Goal: Information Seeking & Learning: Learn about a topic

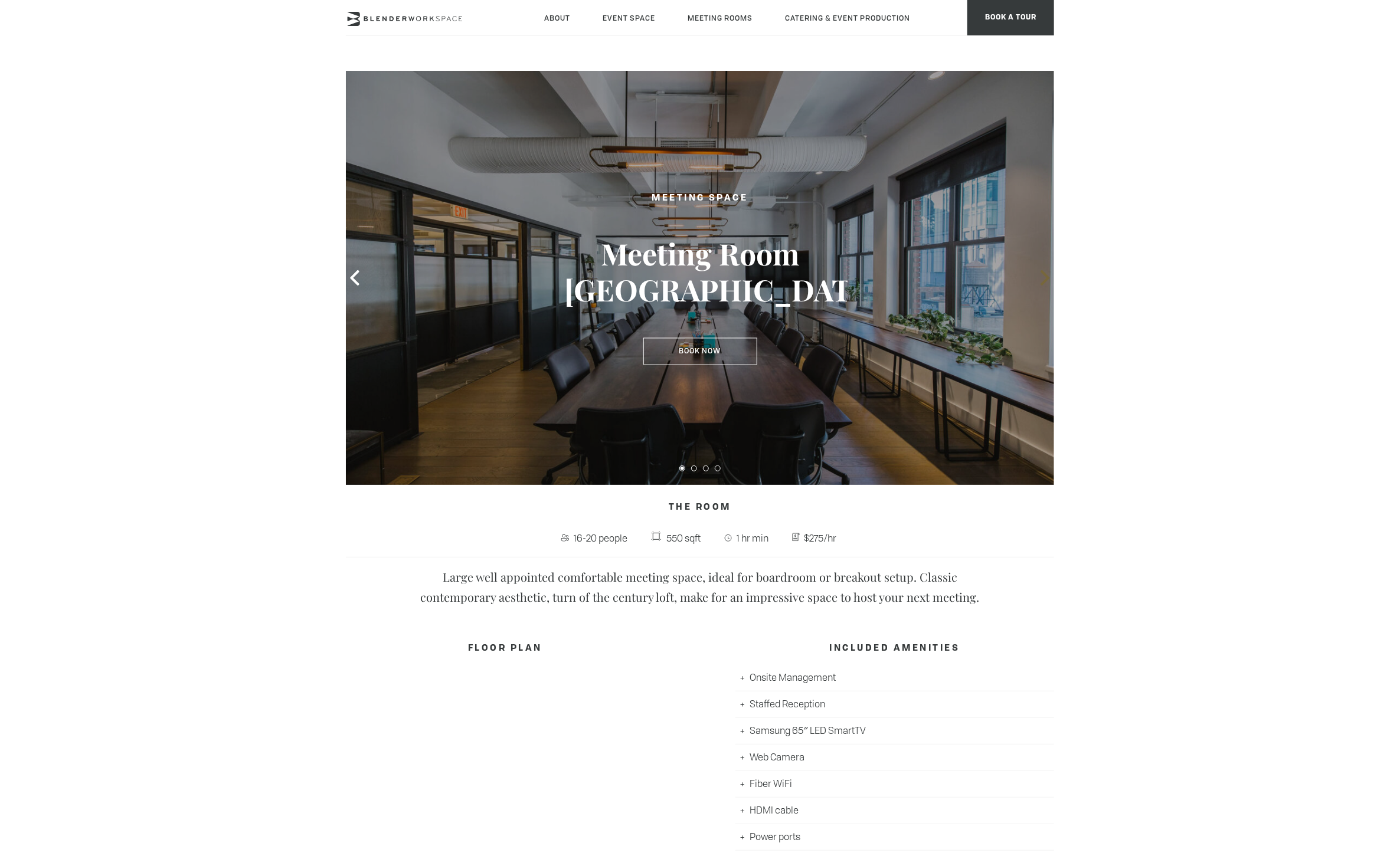
click at [1043, 282] on icon at bounding box center [1045, 278] width 8 height 16
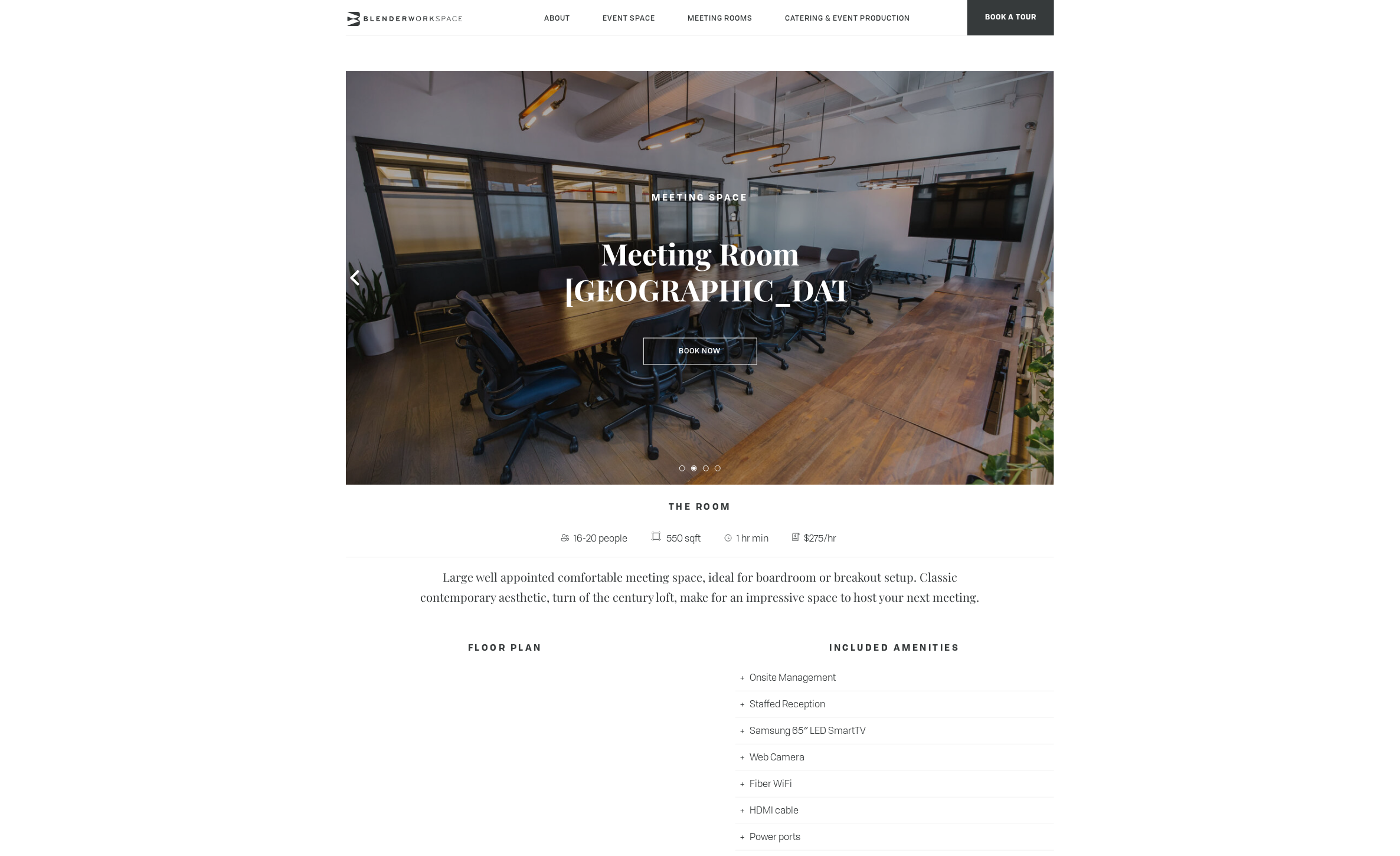
click at [1045, 280] on icon at bounding box center [1045, 278] width 8 height 16
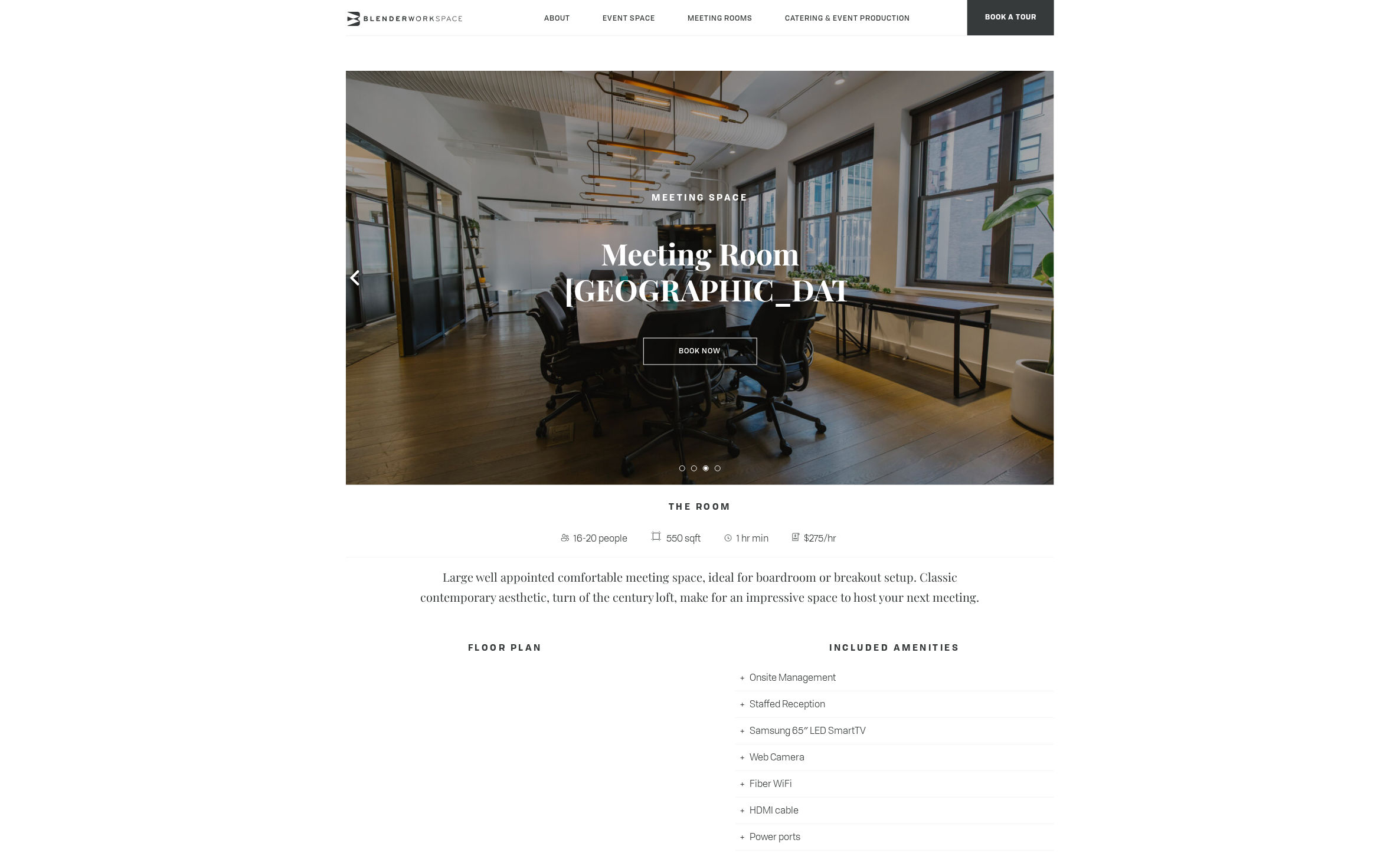
click at [1045, 280] on icon at bounding box center [1045, 278] width 8 height 16
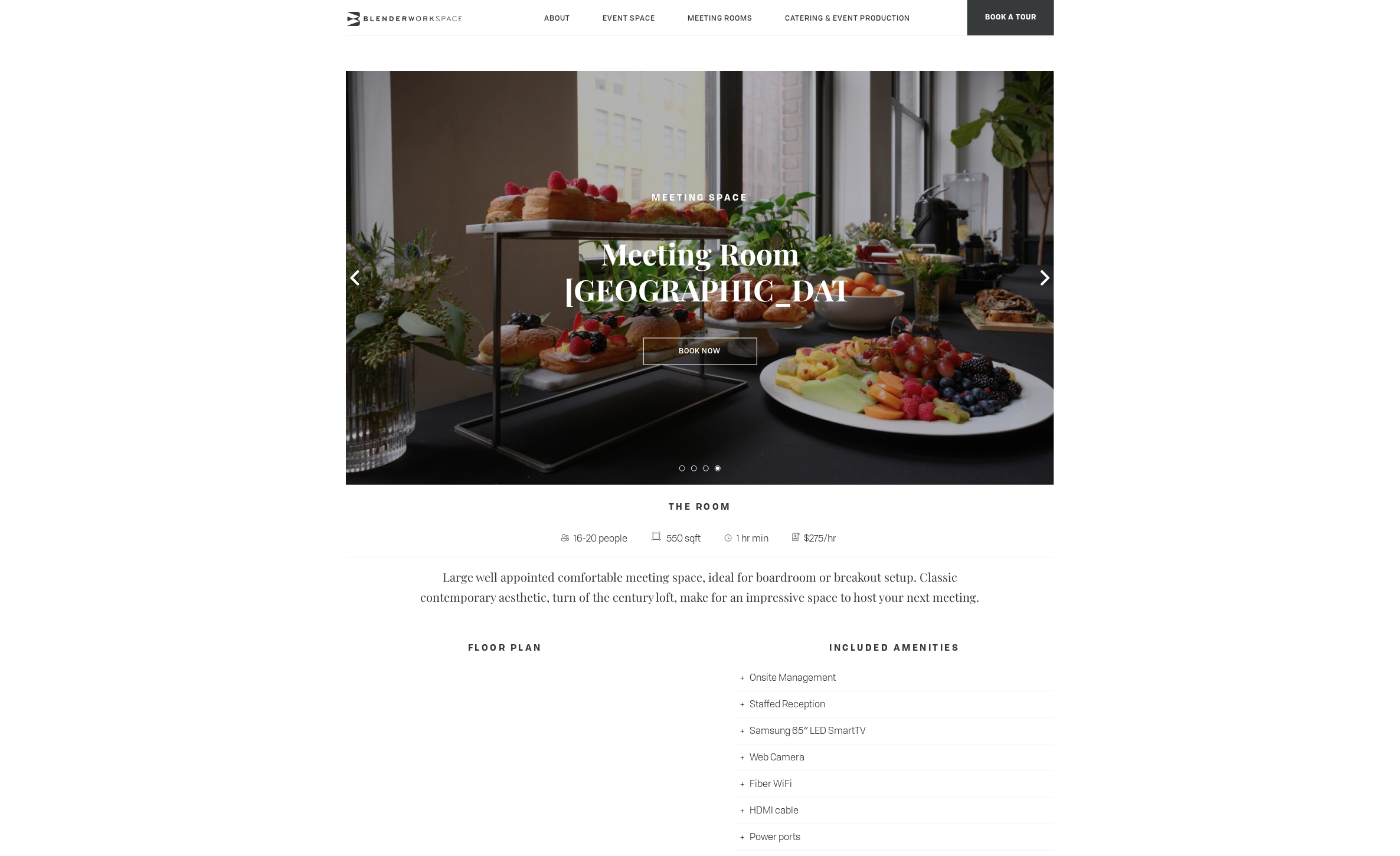
click at [1036, 288] on div at bounding box center [700, 278] width 708 height 414
click at [1042, 285] on span at bounding box center [1045, 278] width 18 height 18
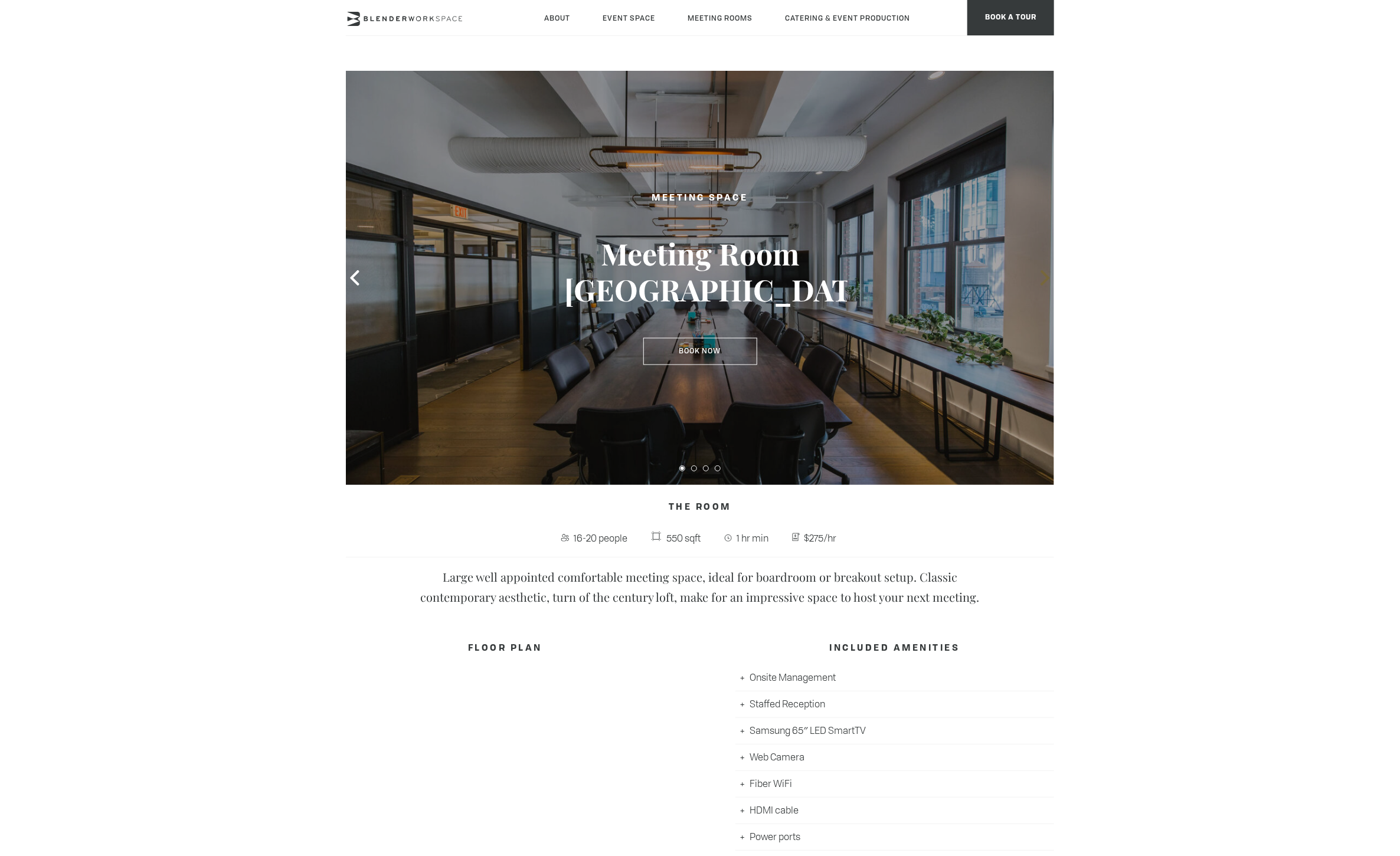
click at [1042, 285] on span at bounding box center [1045, 278] width 18 height 18
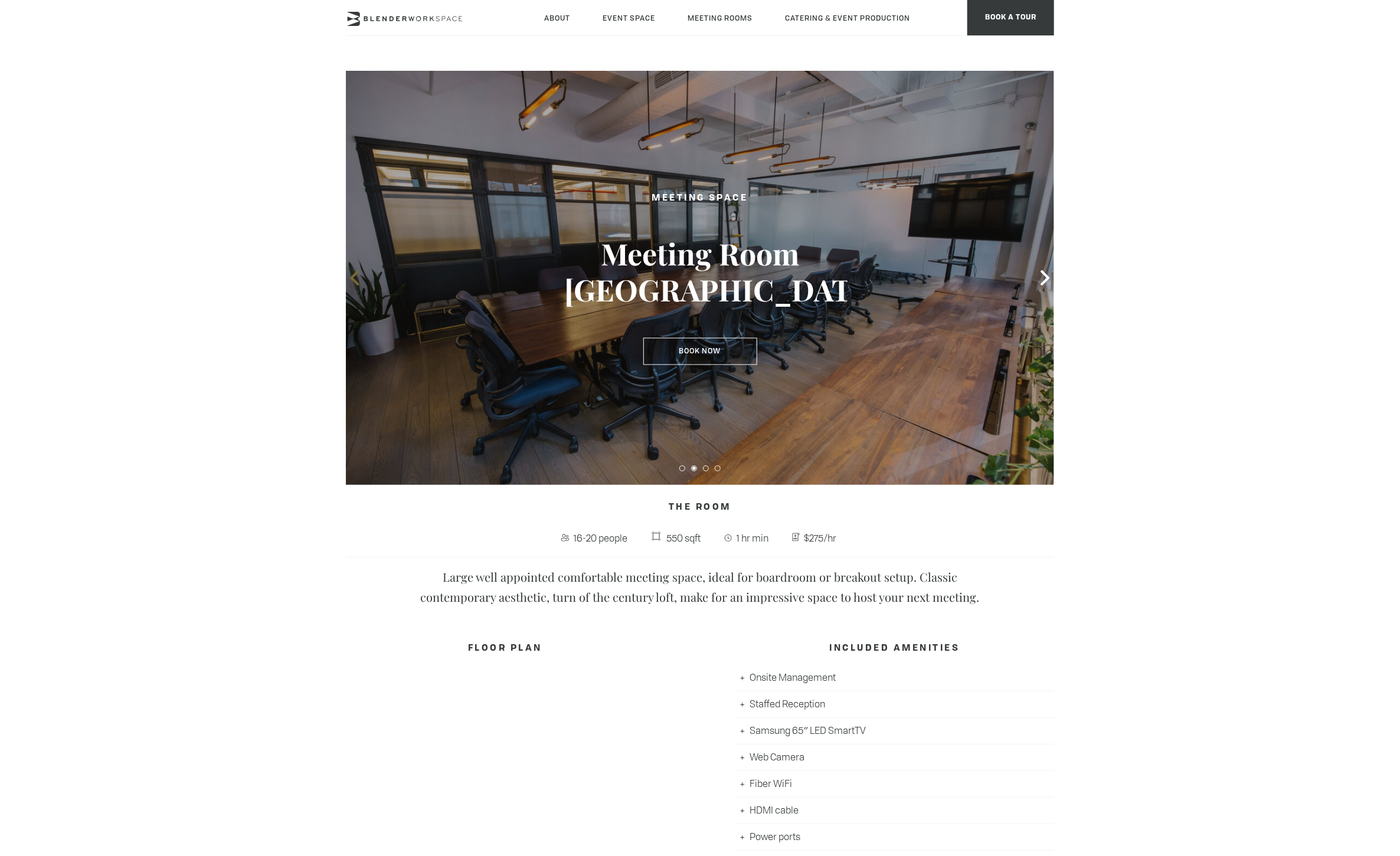
click at [355, 281] on icon at bounding box center [354, 278] width 8 height 16
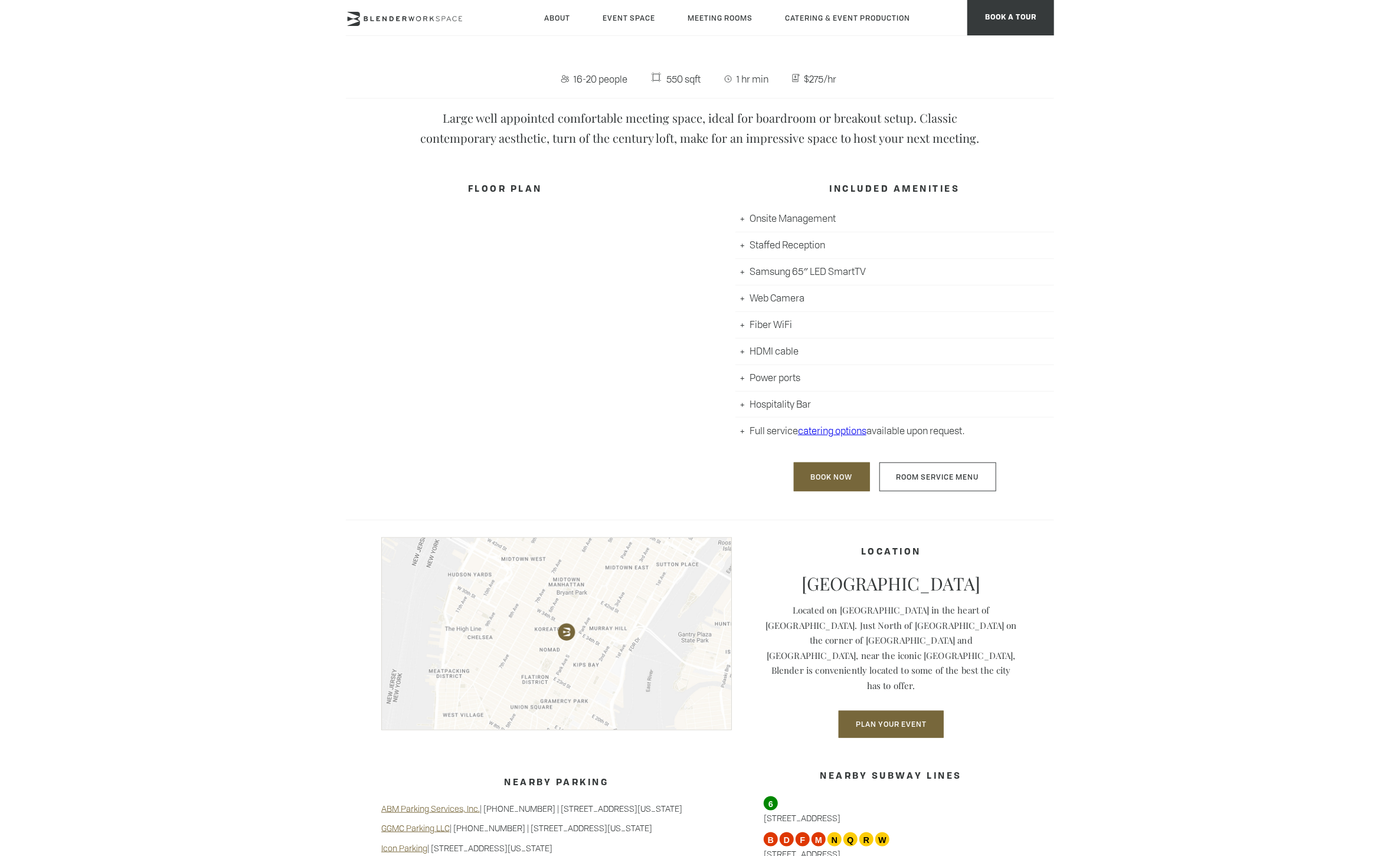
scroll to position [552, 0]
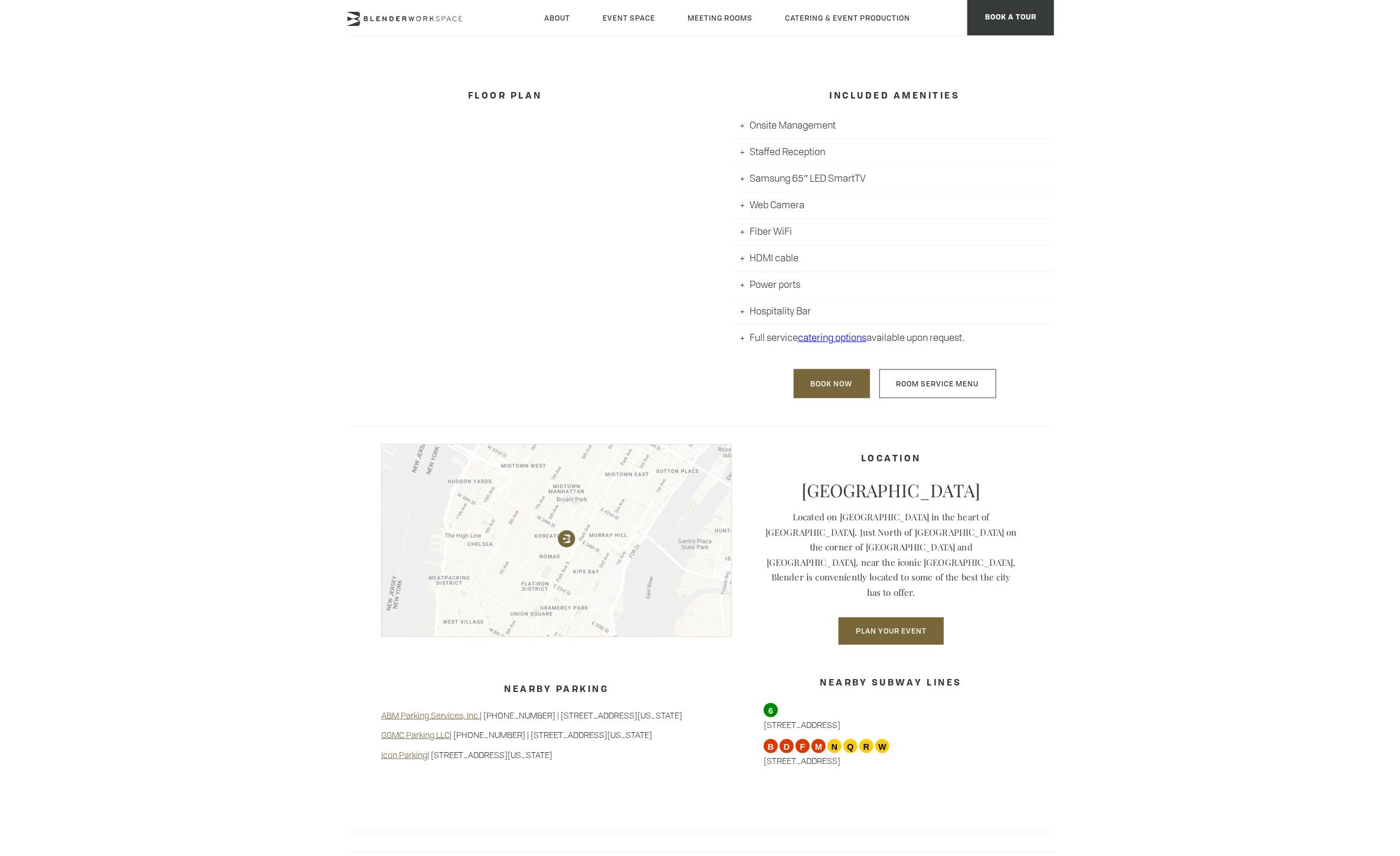
click at [508, 101] on h4 "FLOOR PLAN" at bounding box center [505, 97] width 319 height 23
click at [520, 227] on div "FLOOR PLAN" at bounding box center [505, 241] width 319 height 334
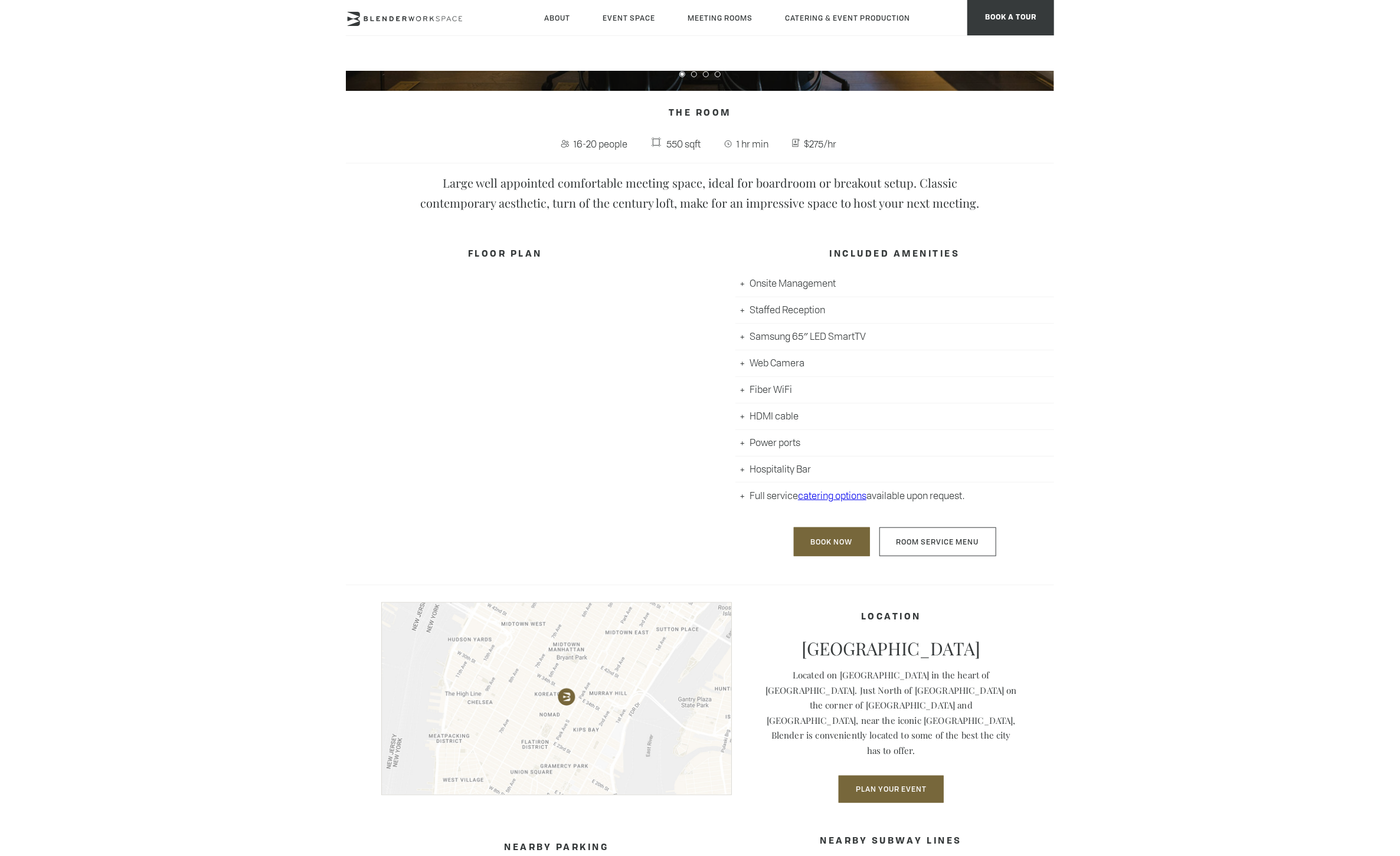
scroll to position [0, 0]
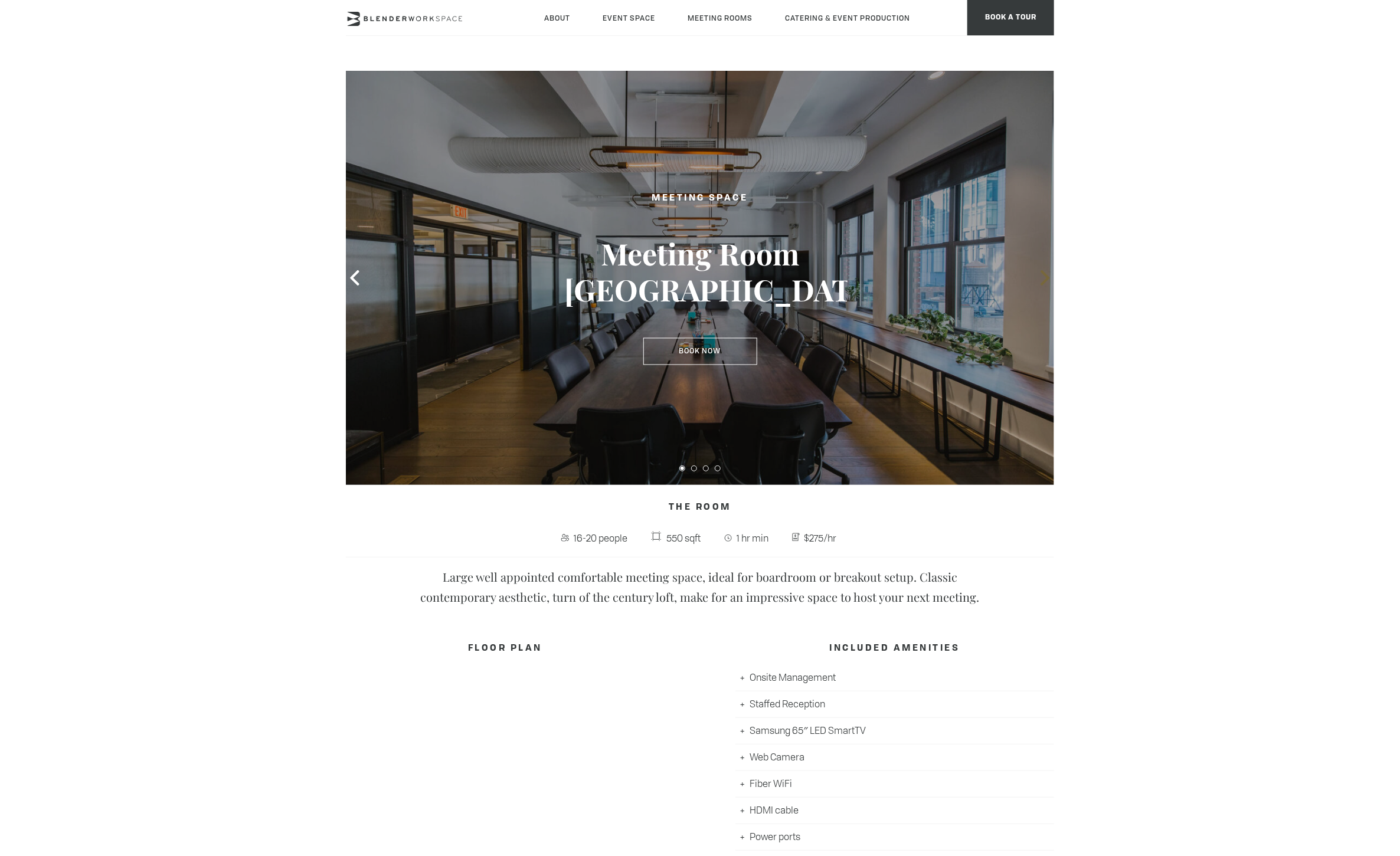
click at [1041, 280] on icon at bounding box center [1045, 278] width 16 height 16
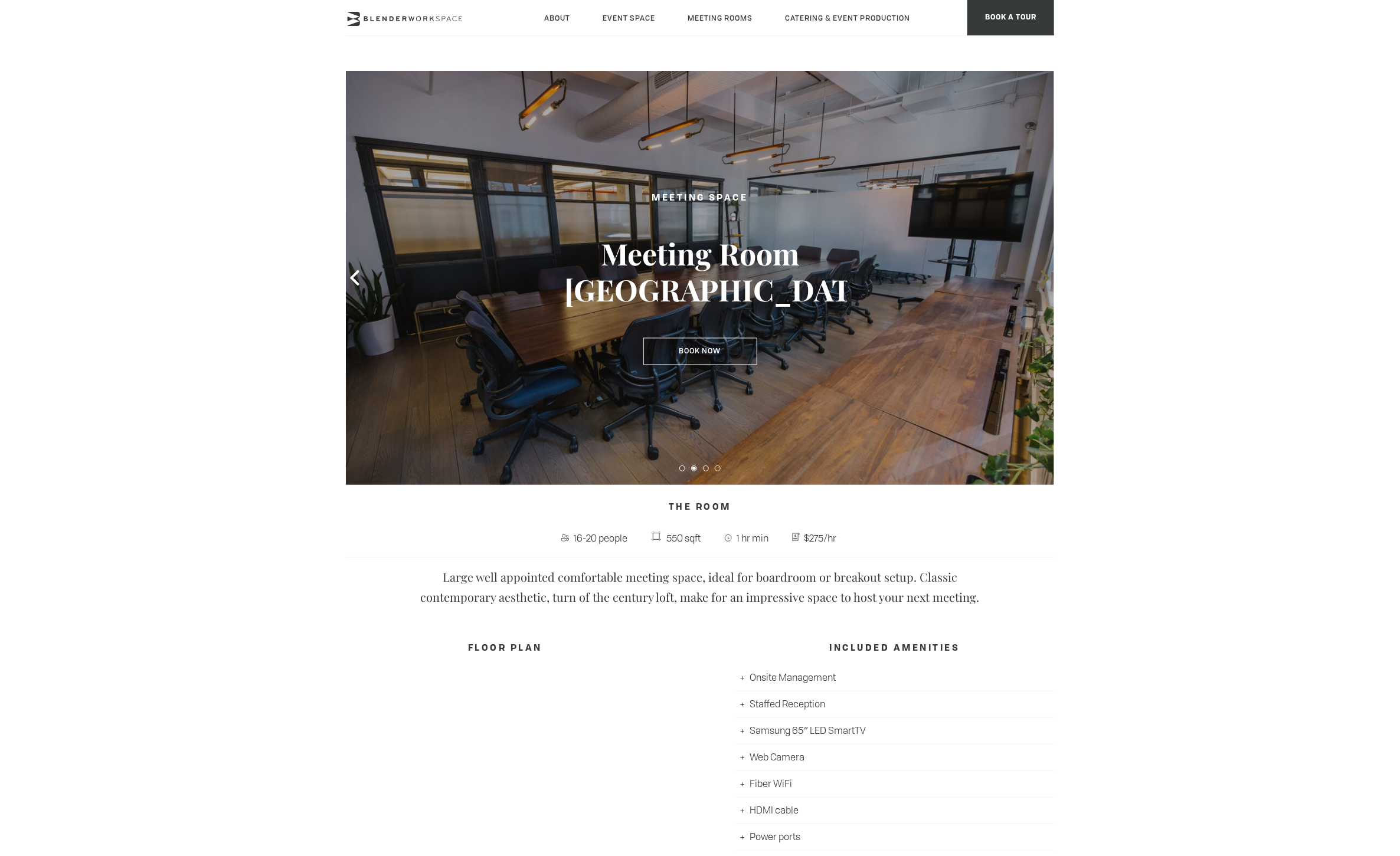
click at [1049, 278] on icon at bounding box center [1045, 278] width 16 height 16
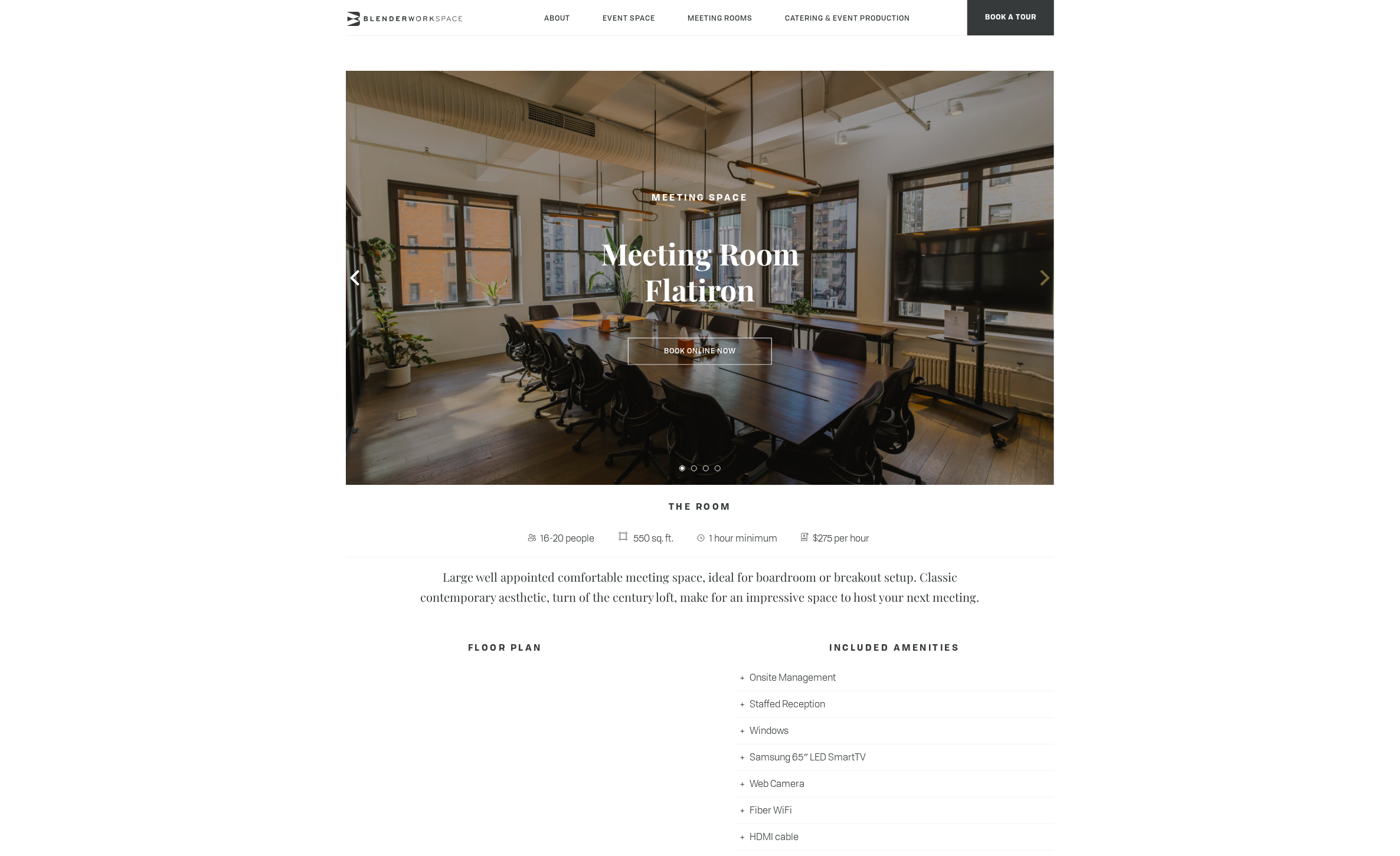
click at [1046, 283] on icon at bounding box center [1045, 278] width 16 height 16
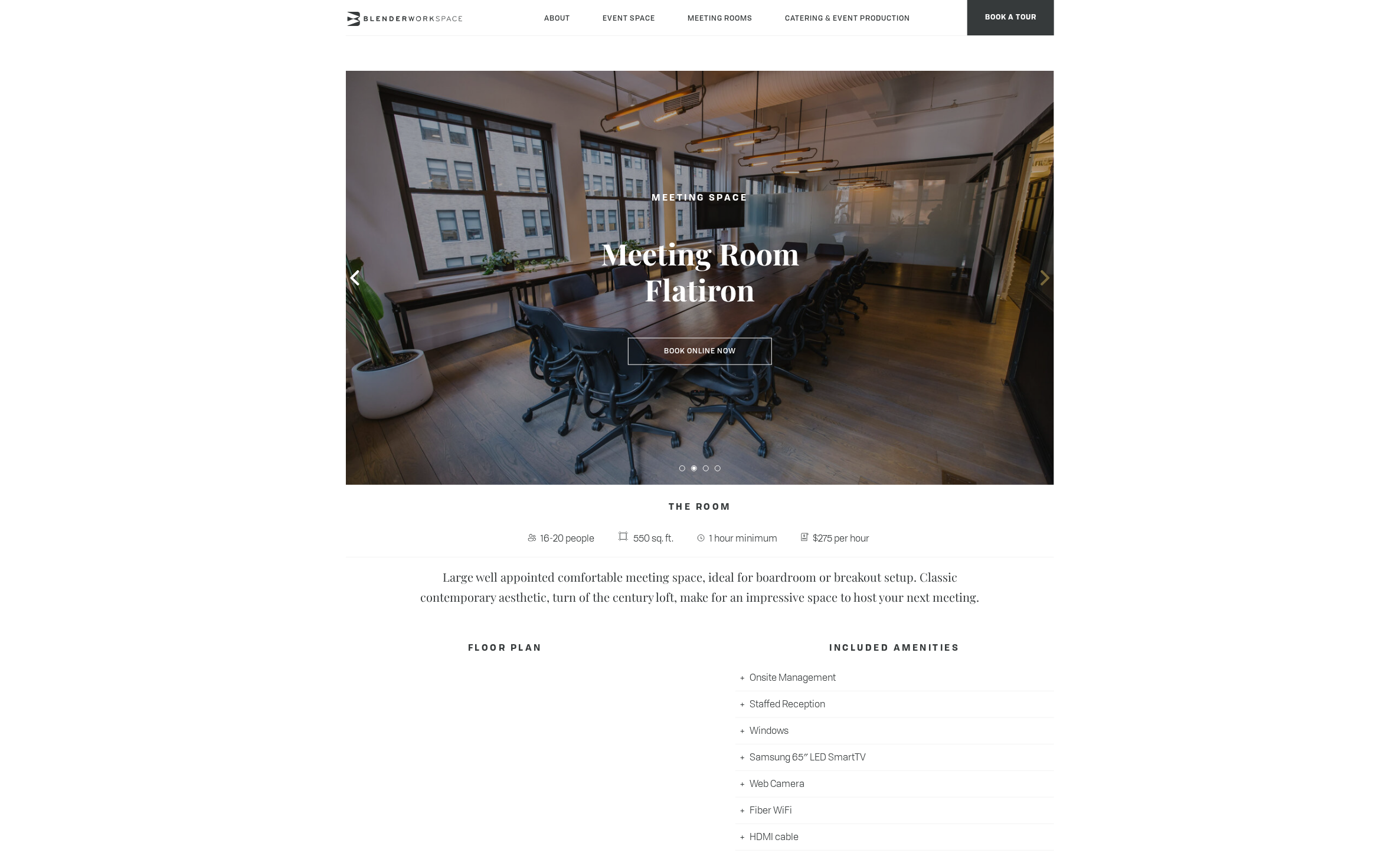
click at [1046, 283] on icon at bounding box center [1045, 278] width 16 height 16
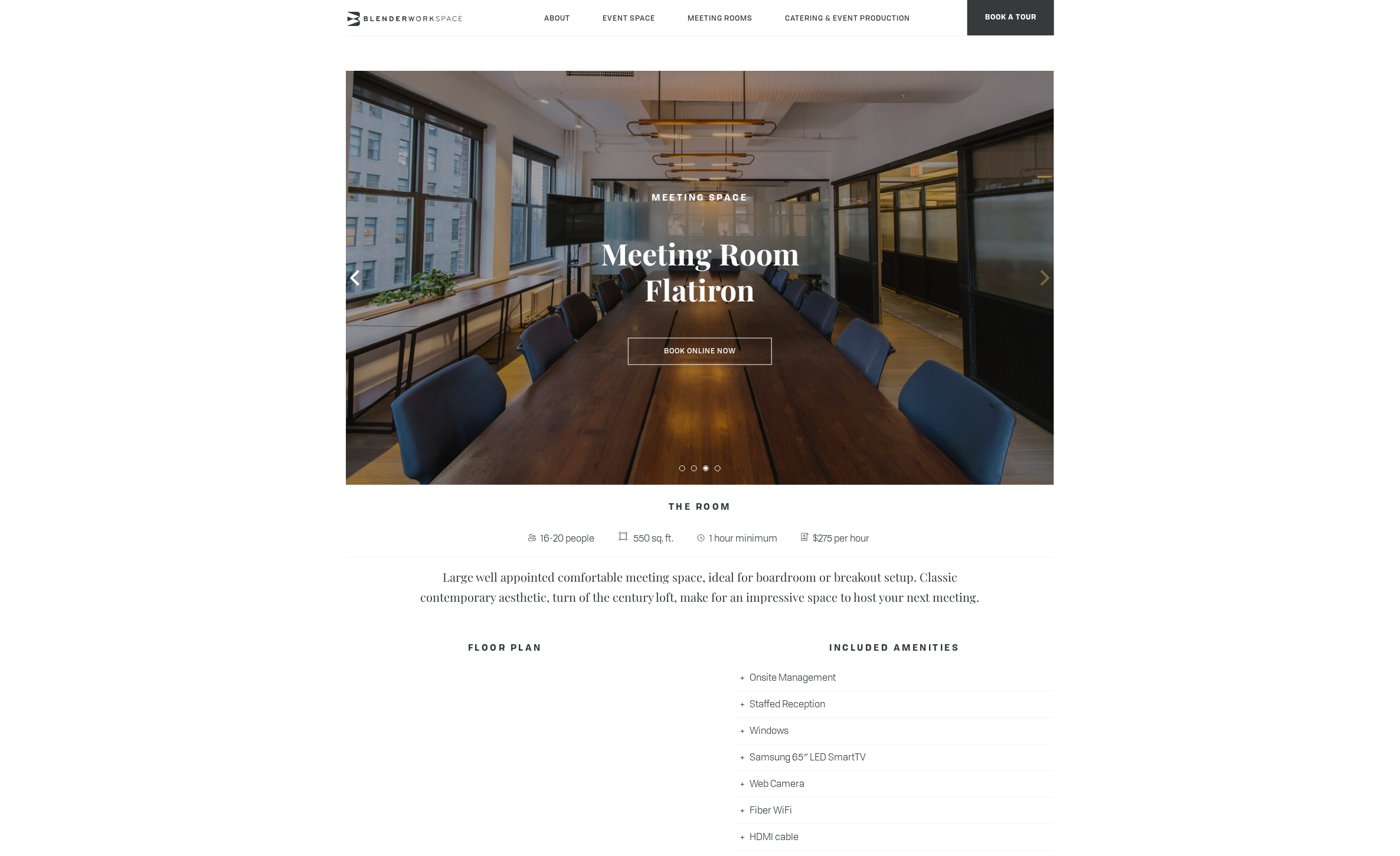
click at [1046, 283] on icon at bounding box center [1045, 278] width 16 height 16
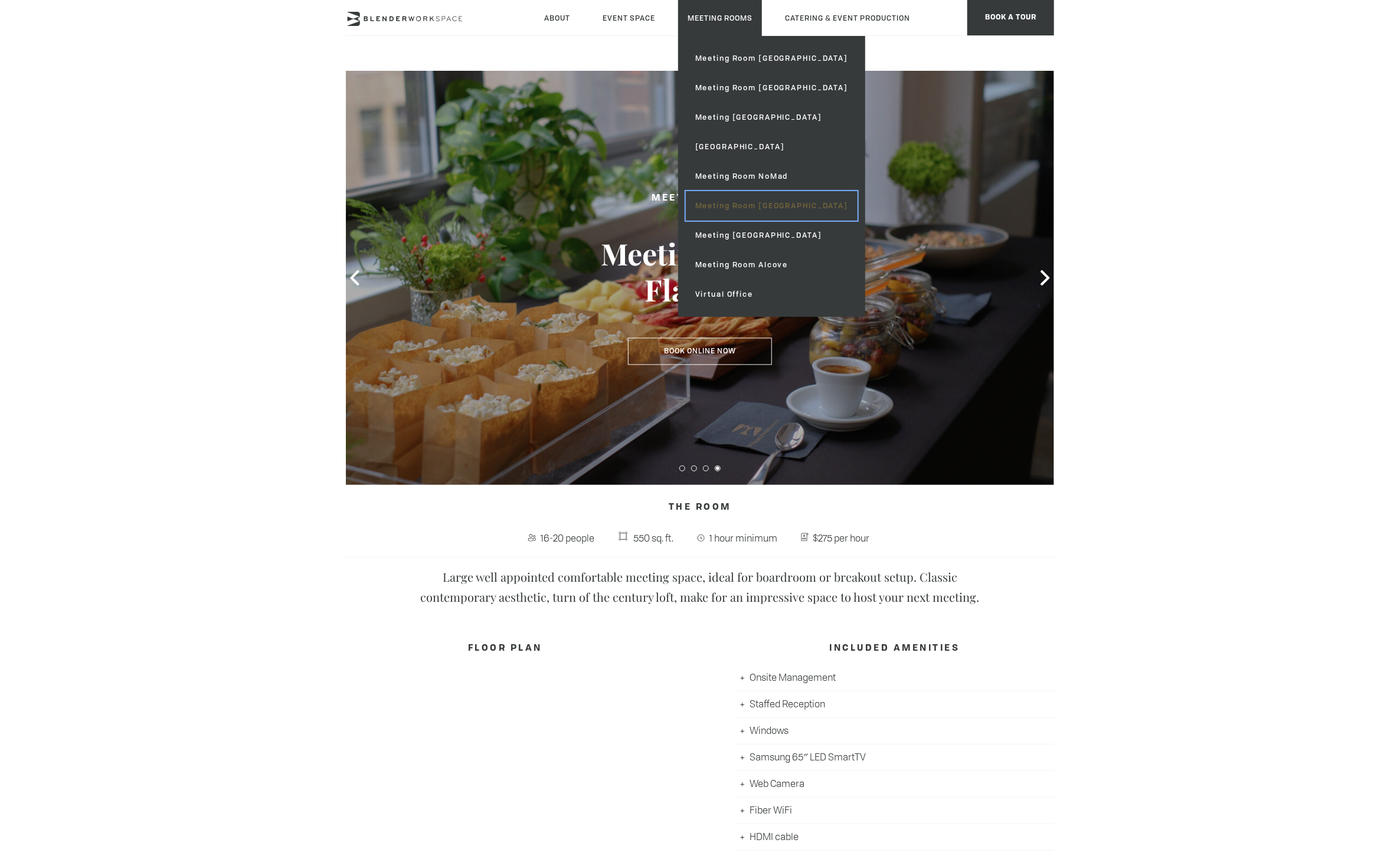
click at [744, 210] on link "Meeting Room [GEOGRAPHIC_DATA]" at bounding box center [771, 206] width 171 height 30
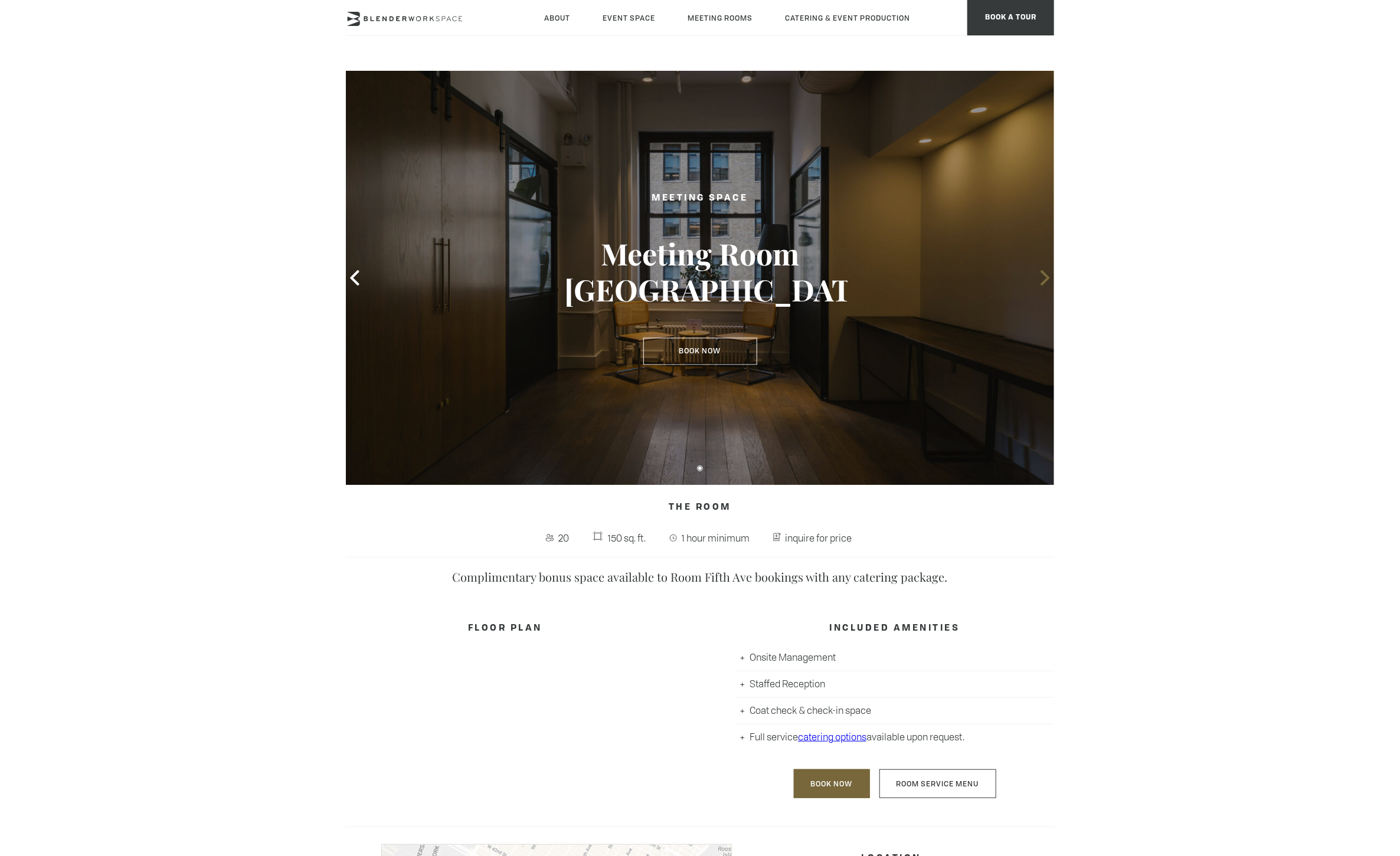
click at [1040, 282] on icon at bounding box center [1045, 278] width 16 height 16
click at [1046, 280] on icon at bounding box center [1045, 278] width 8 height 16
click at [1043, 280] on icon at bounding box center [1045, 278] width 16 height 16
